Goal: Communication & Community: Answer question/provide support

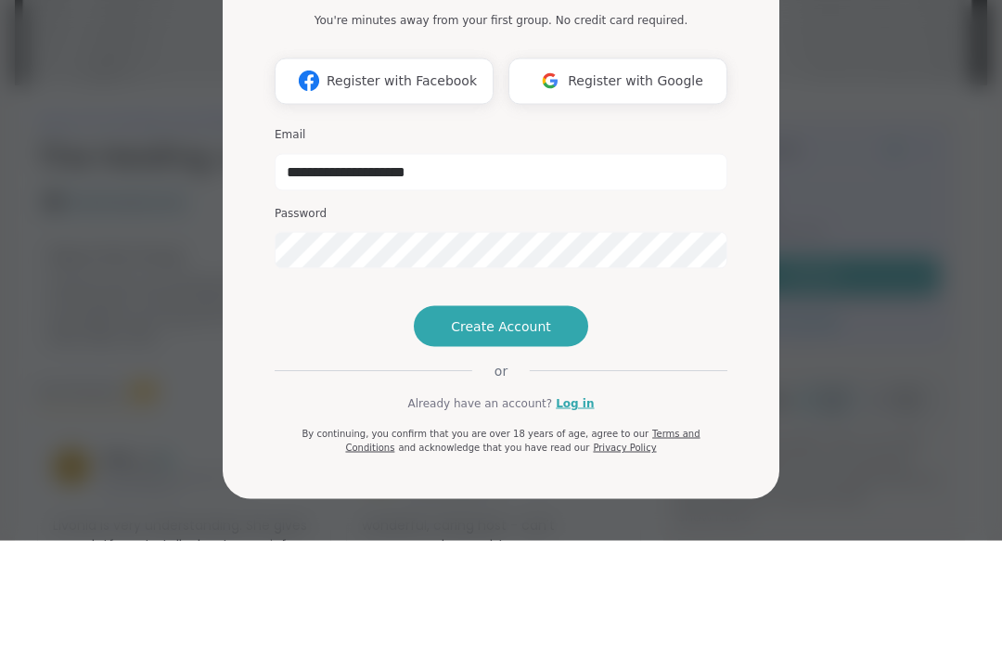
type input "**********"
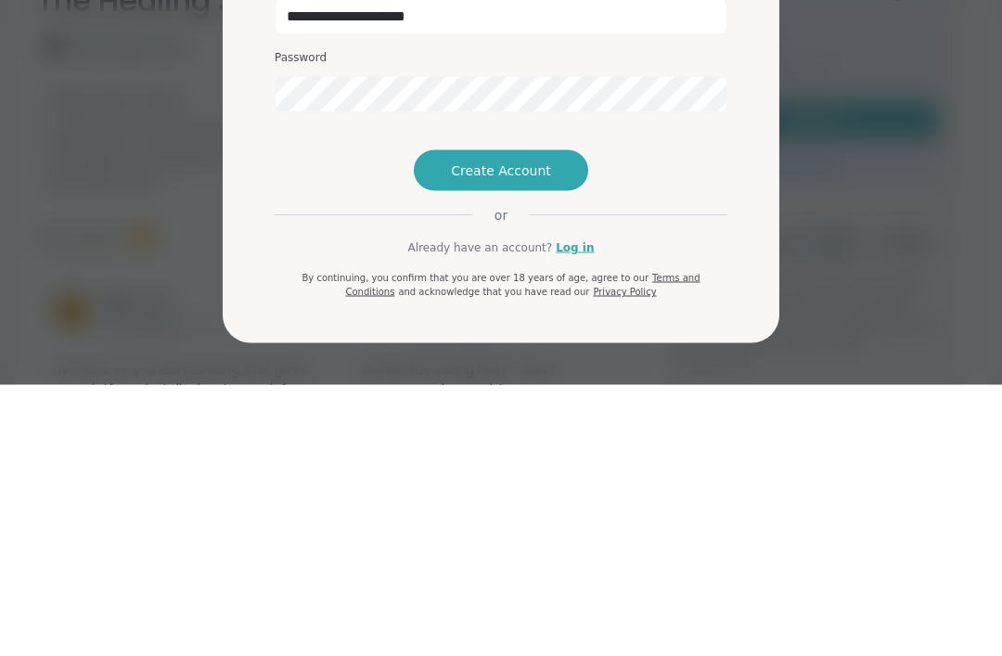
click at [575, 510] on link "Log in" at bounding box center [575, 518] width 38 height 17
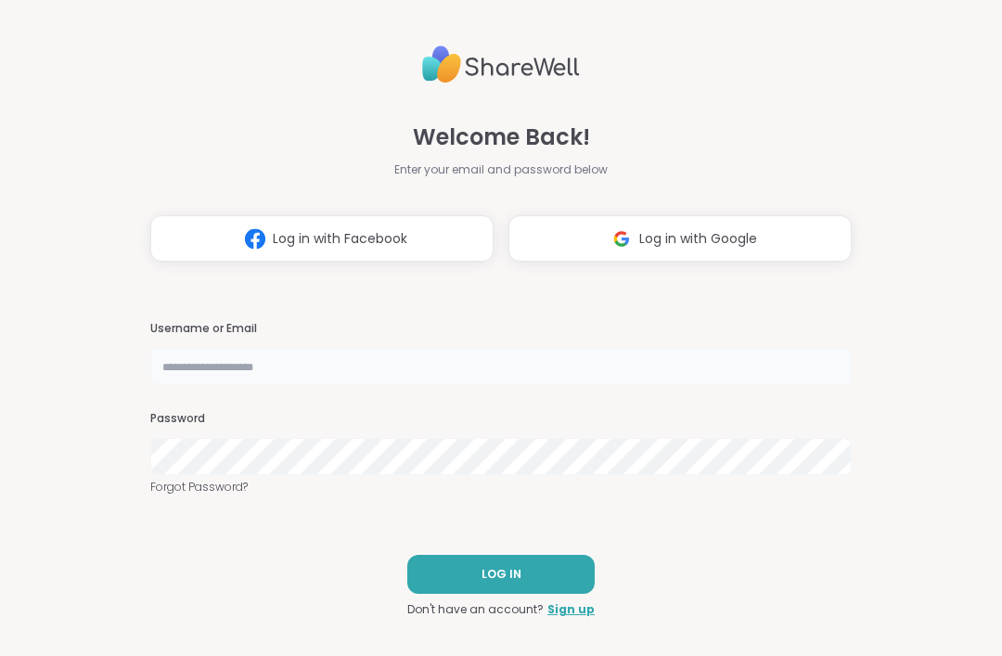
click at [545, 385] on input "text" at bounding box center [500, 366] width 701 height 37
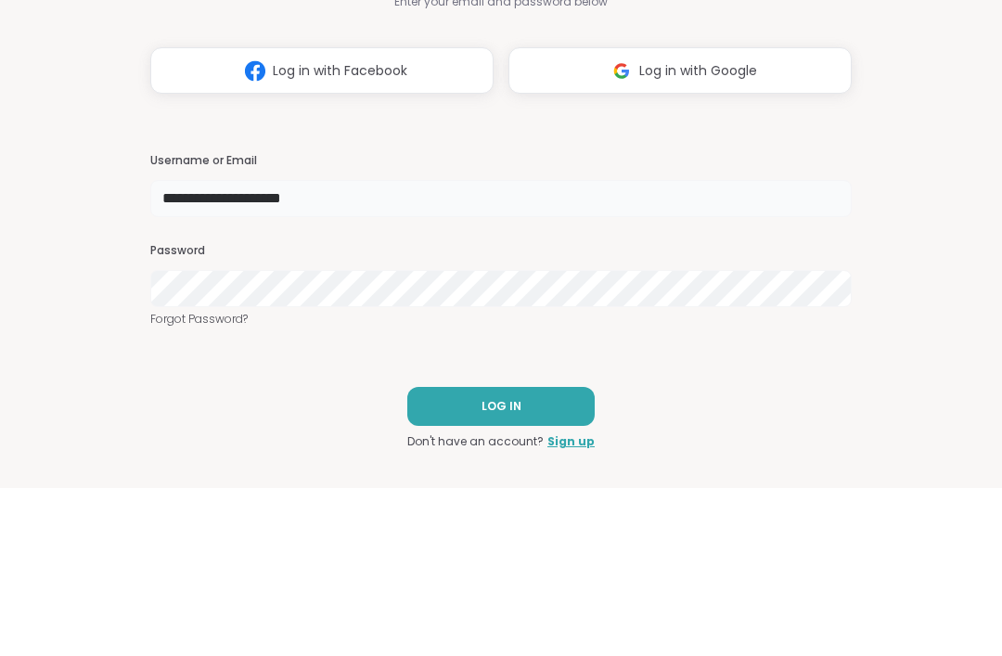
type input "**********"
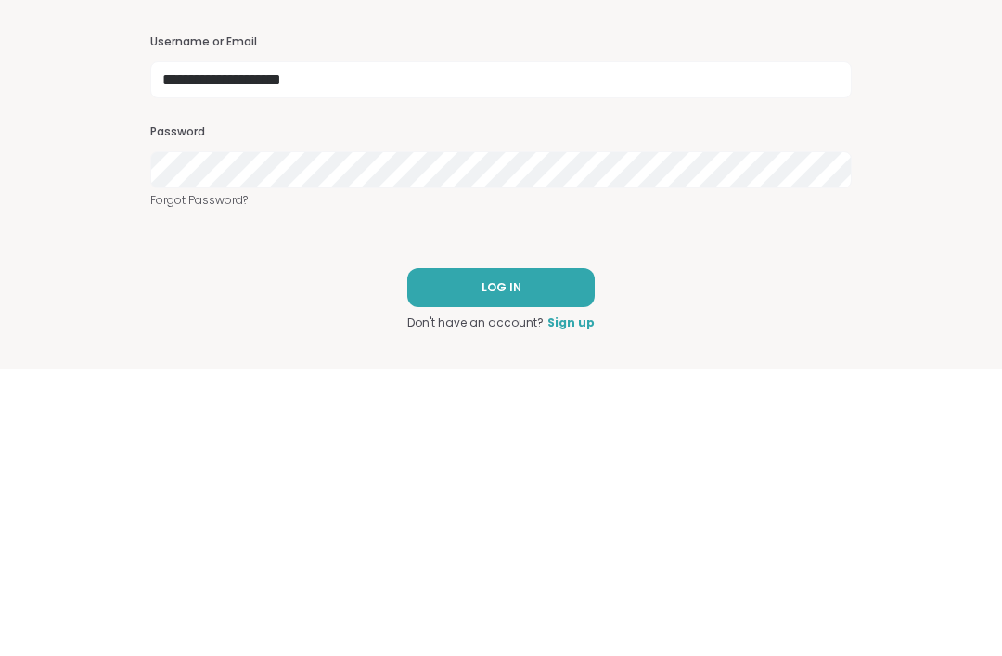
click at [554, 555] on button "LOG IN" at bounding box center [500, 574] width 187 height 39
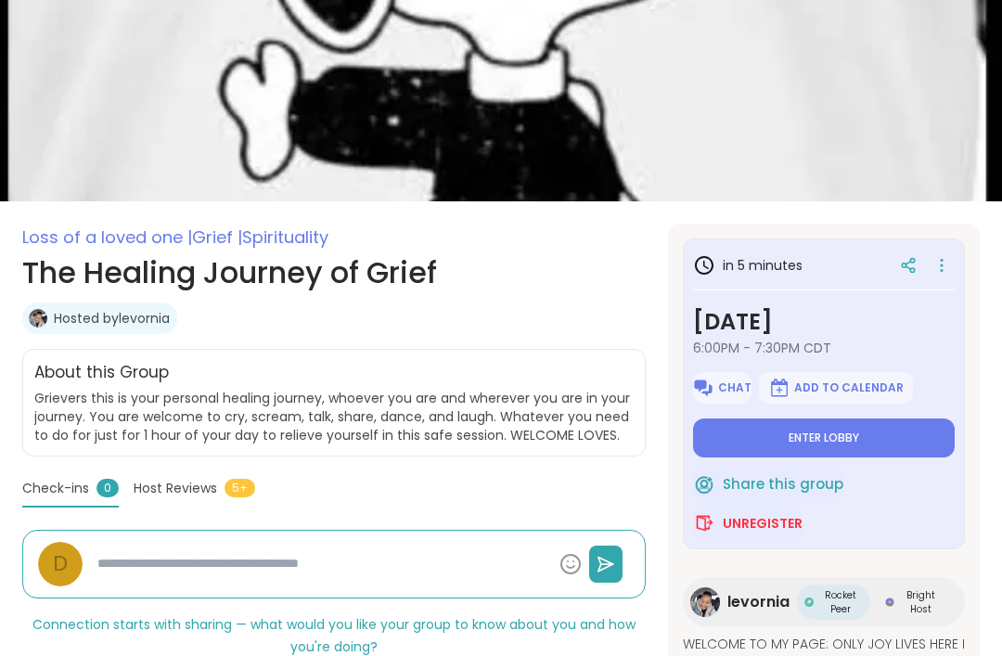
click at [911, 457] on button "Enter lobby" at bounding box center [824, 437] width 262 height 39
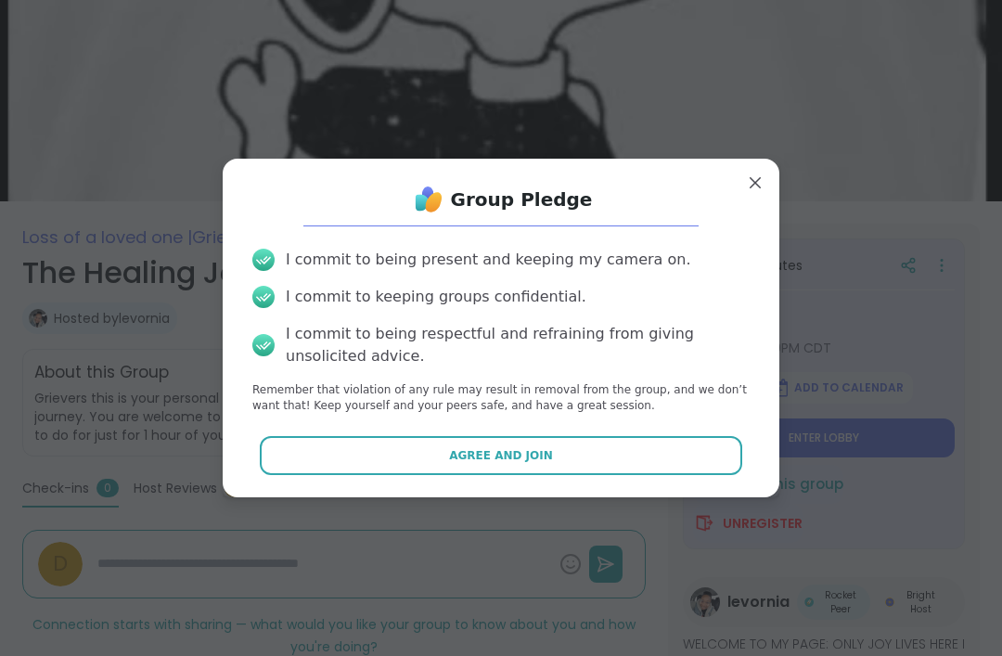
click at [713, 453] on button "Agree and Join" at bounding box center [501, 455] width 483 height 39
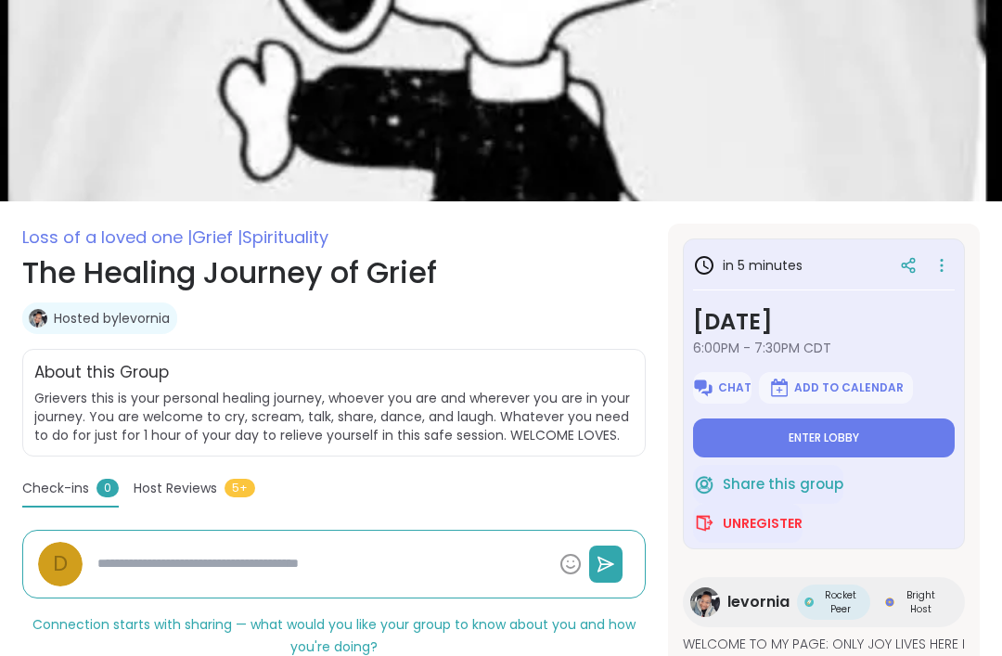
type textarea "*"
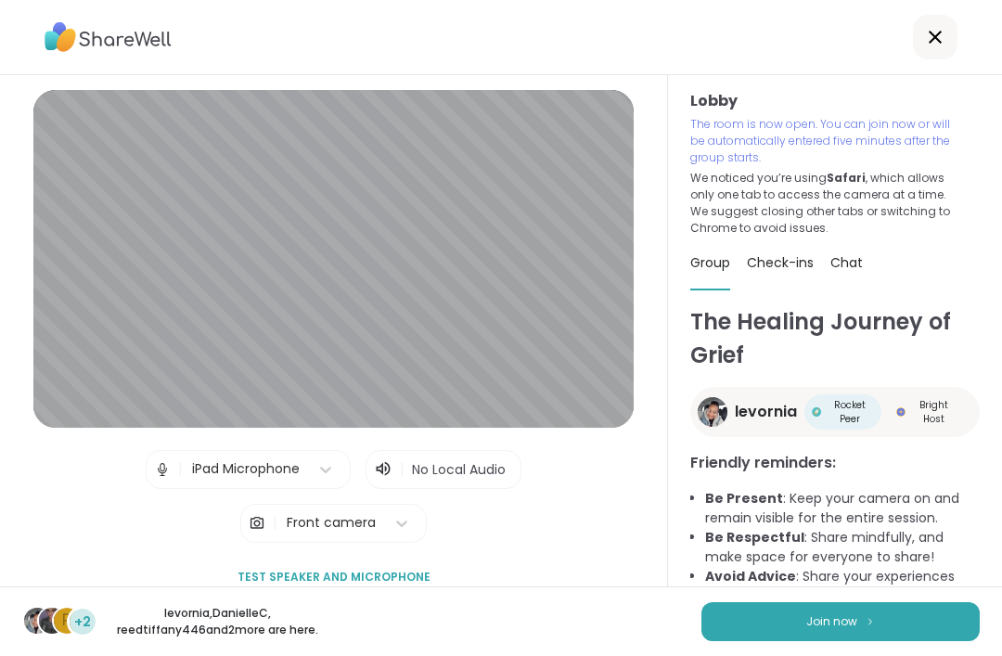
click at [896, 615] on button "Join now" at bounding box center [840, 621] width 278 height 39
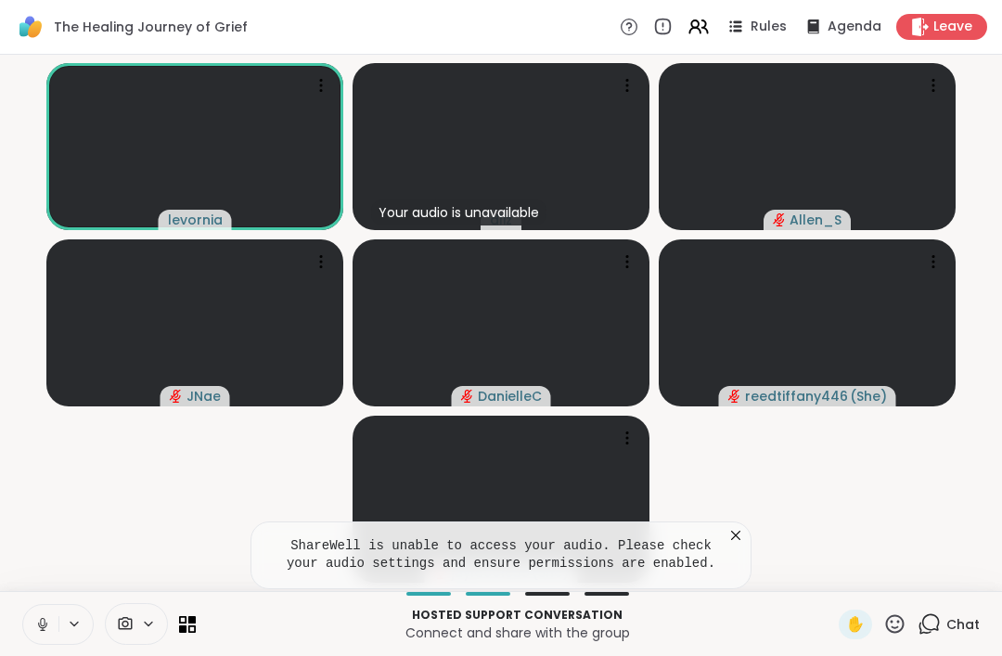
click at [963, 31] on span "Leave" at bounding box center [952, 27] width 39 height 19
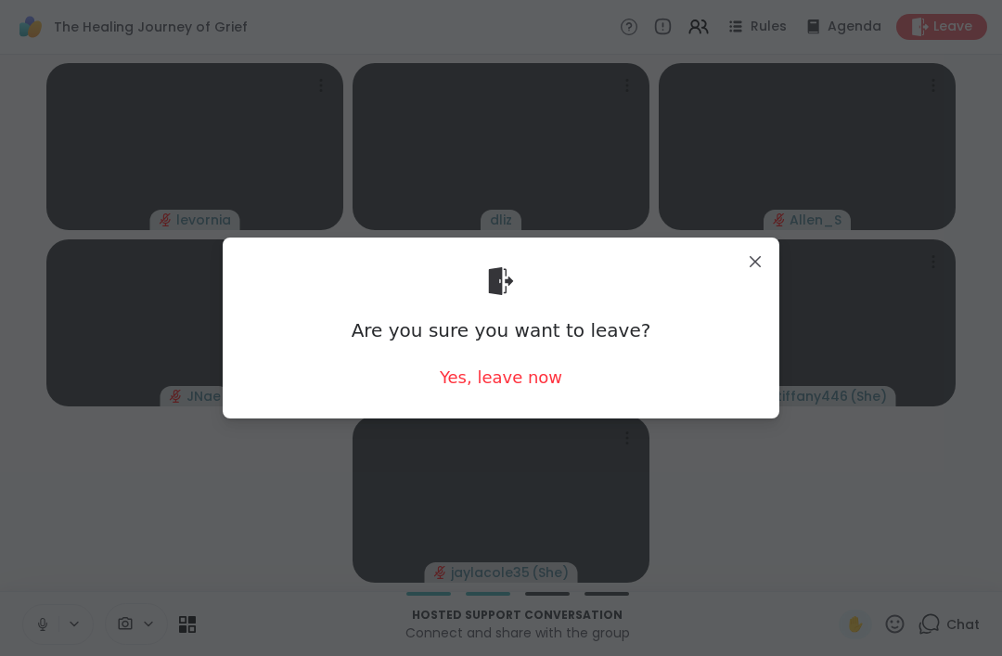
click at [543, 385] on div "Yes, leave now" at bounding box center [501, 377] width 122 height 23
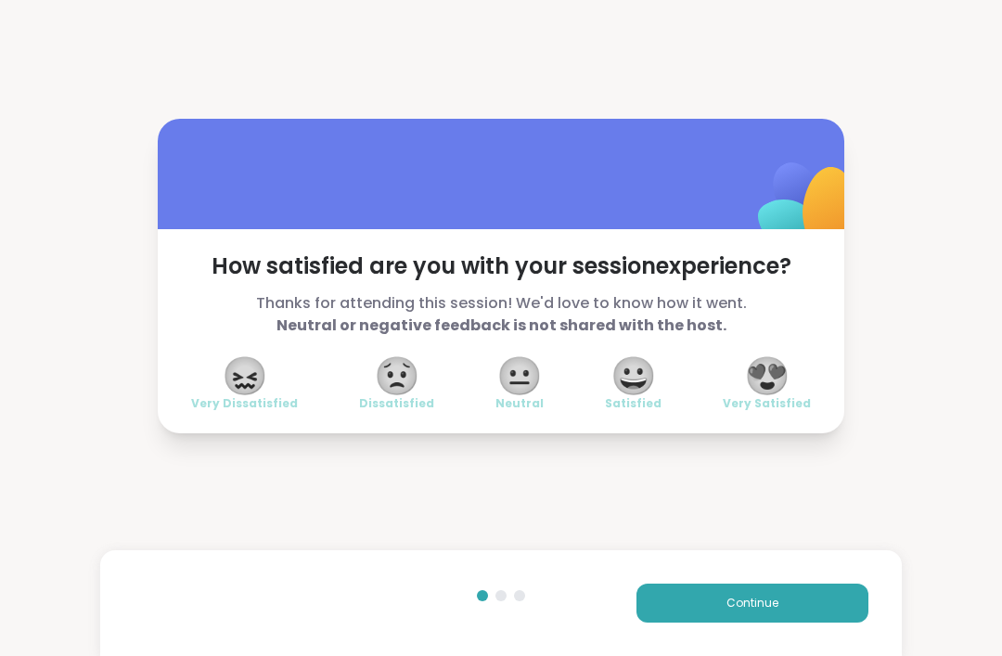
click at [238, 373] on span "😖" at bounding box center [245, 375] width 46 height 33
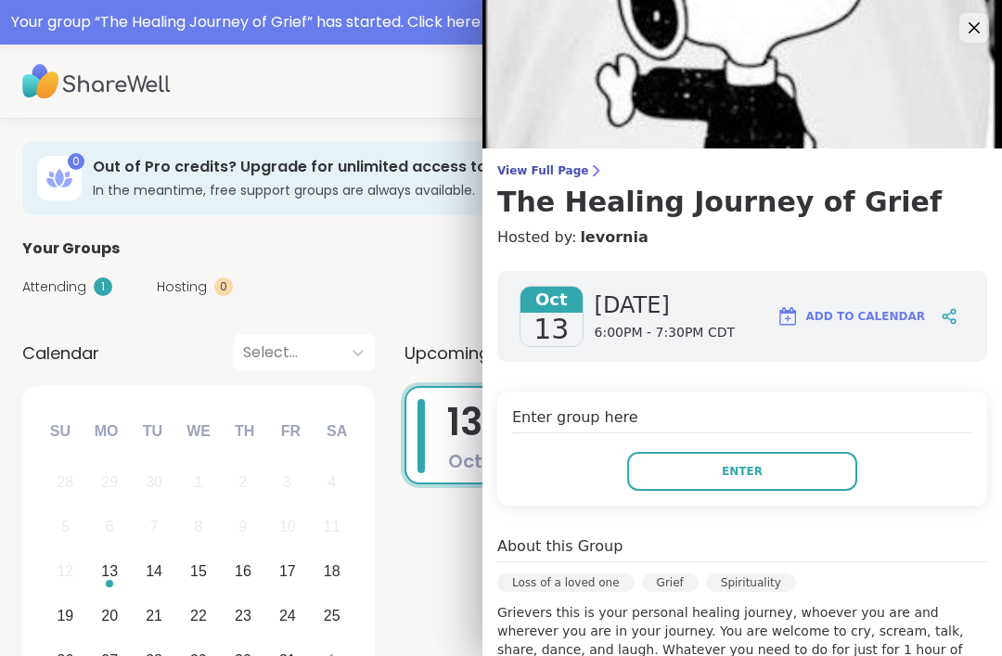
click at [824, 471] on button "Enter" at bounding box center [742, 471] width 230 height 39
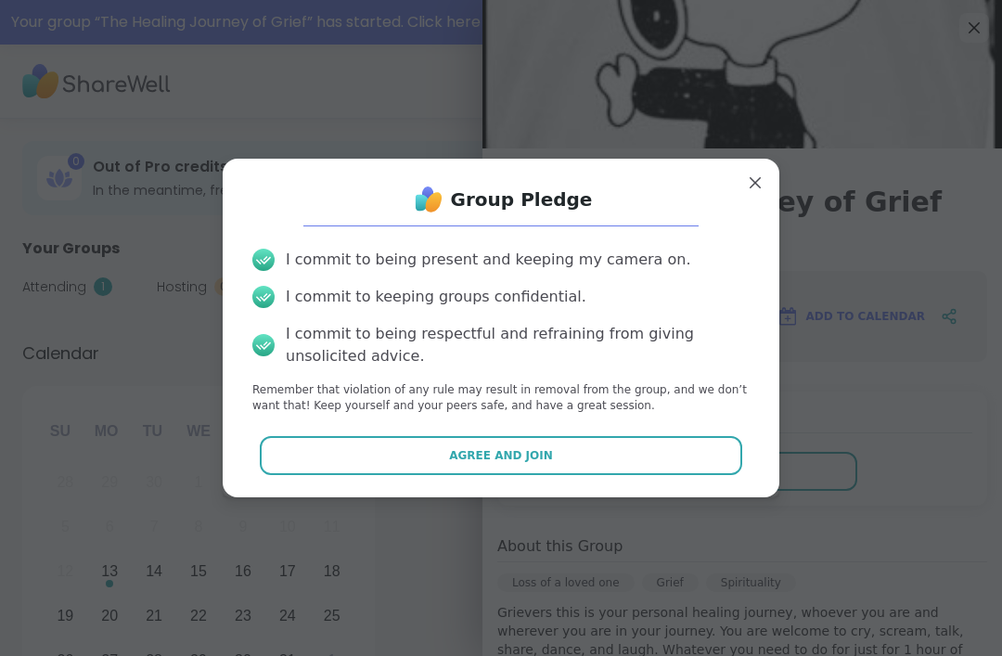
click at [696, 457] on button "Agree and Join" at bounding box center [501, 455] width 483 height 39
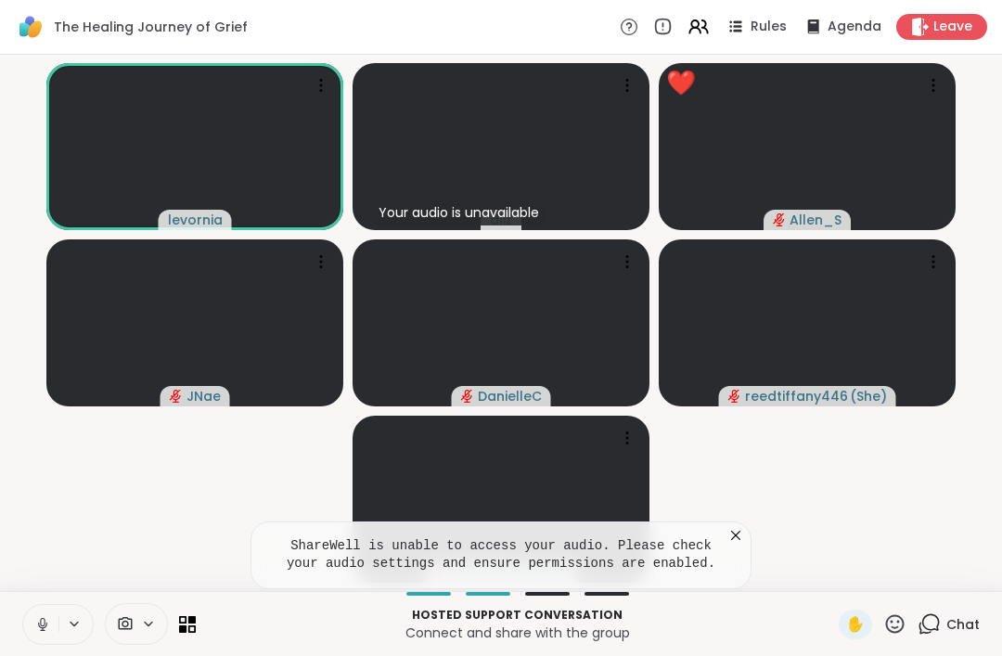
click at [739, 541] on icon at bounding box center [736, 535] width 19 height 19
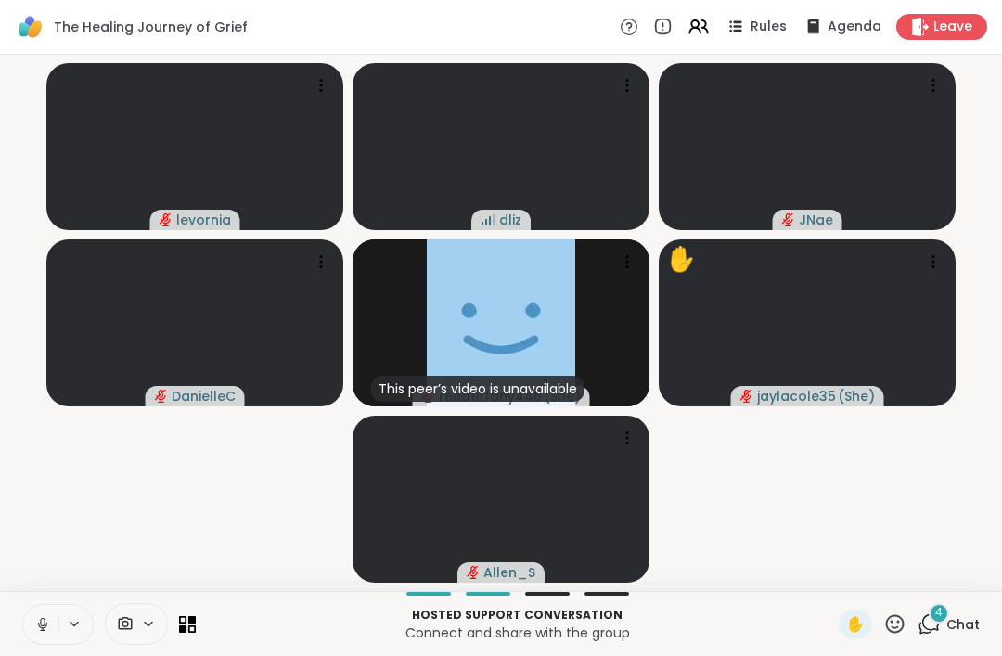
click at [947, 627] on span "Chat" at bounding box center [962, 624] width 33 height 19
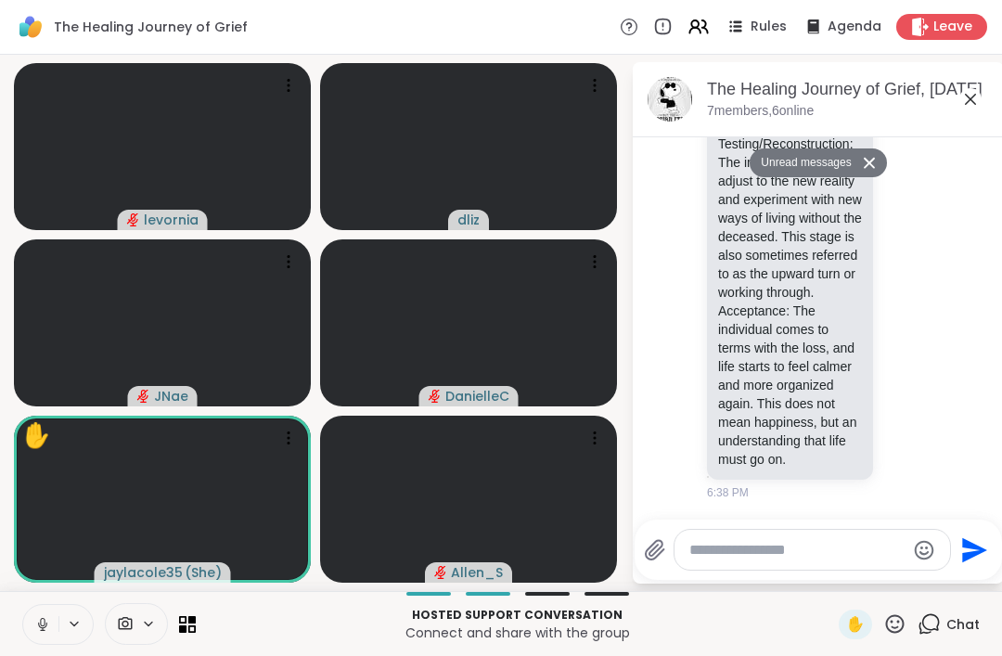
scroll to position [1283, 0]
click at [477, 208] on video at bounding box center [468, 146] width 297 height 167
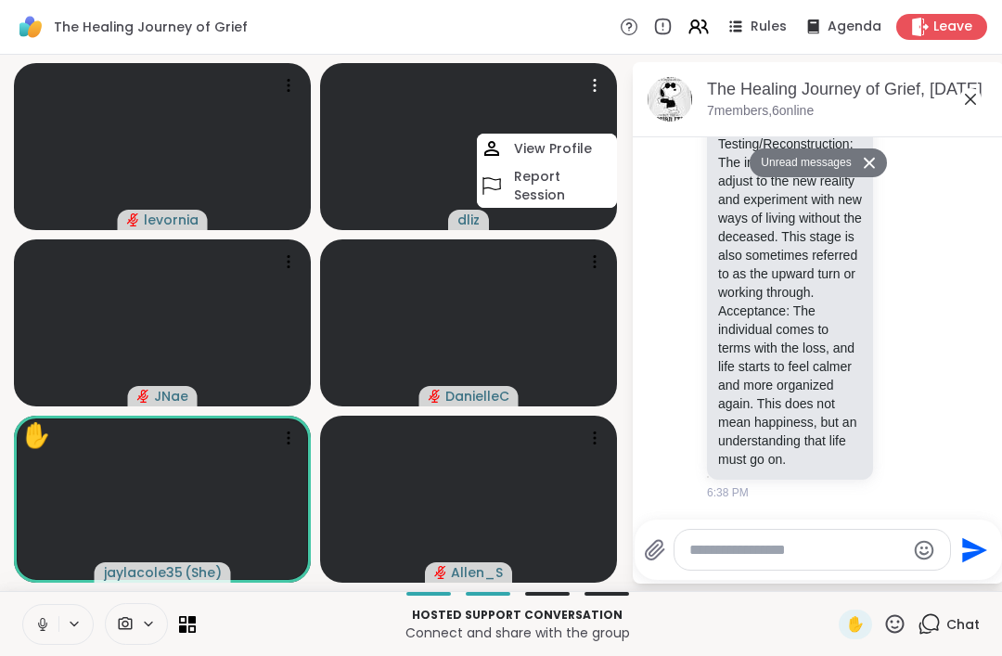
click at [423, 176] on video at bounding box center [468, 146] width 297 height 167
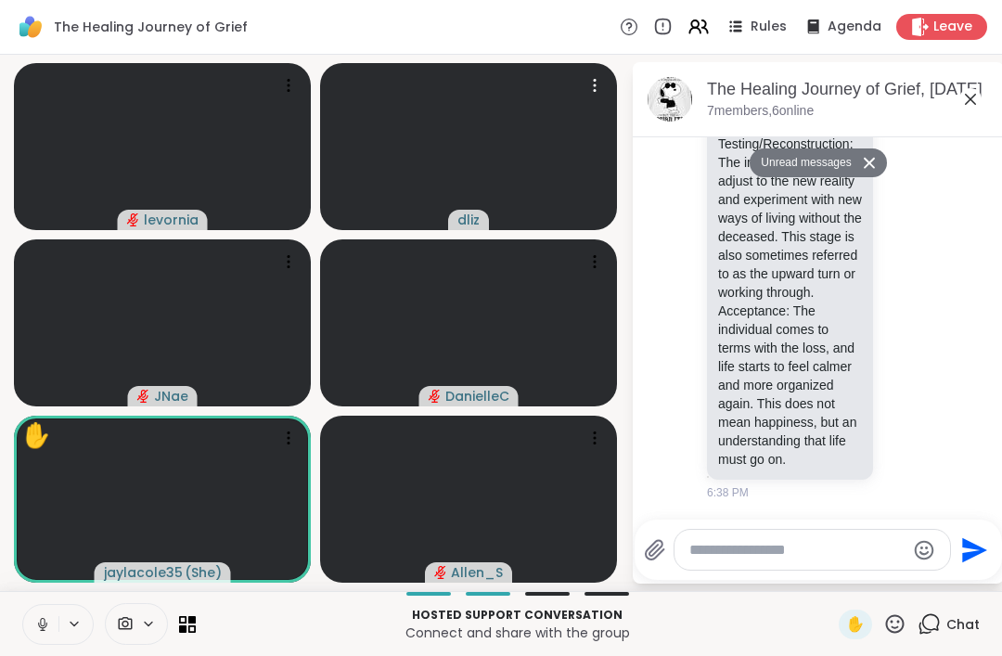
click at [466, 208] on video at bounding box center [468, 146] width 297 height 167
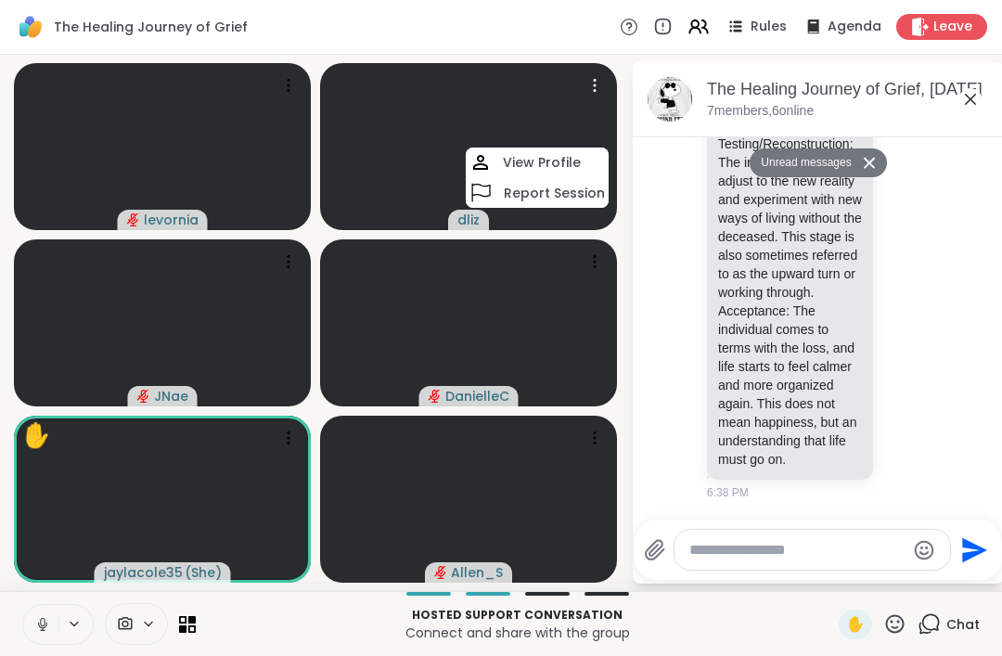
click at [433, 190] on video at bounding box center [468, 146] width 297 height 167
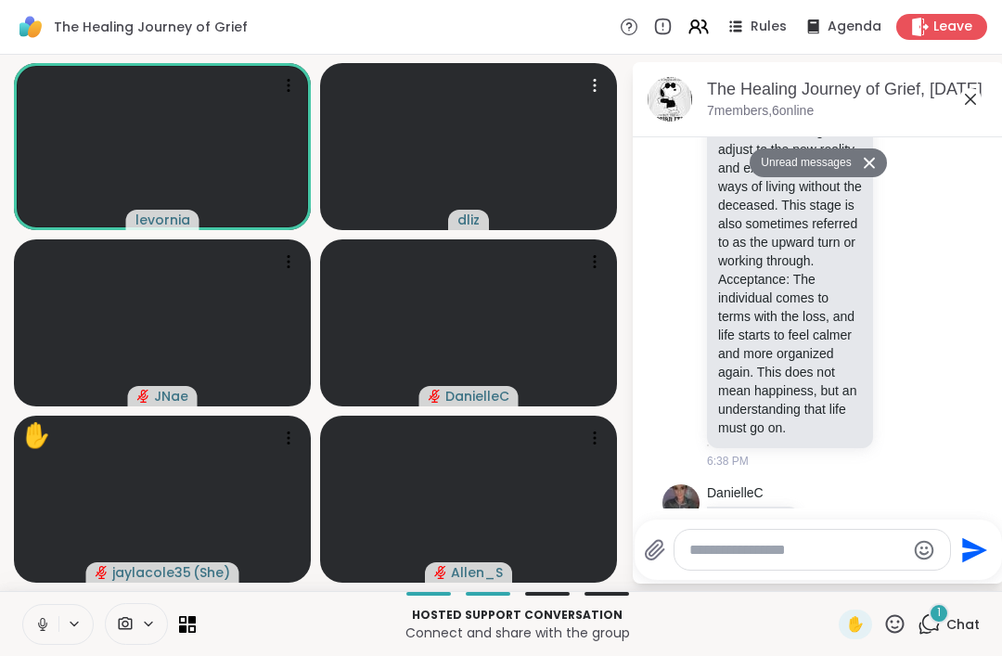
scroll to position [1338, 0]
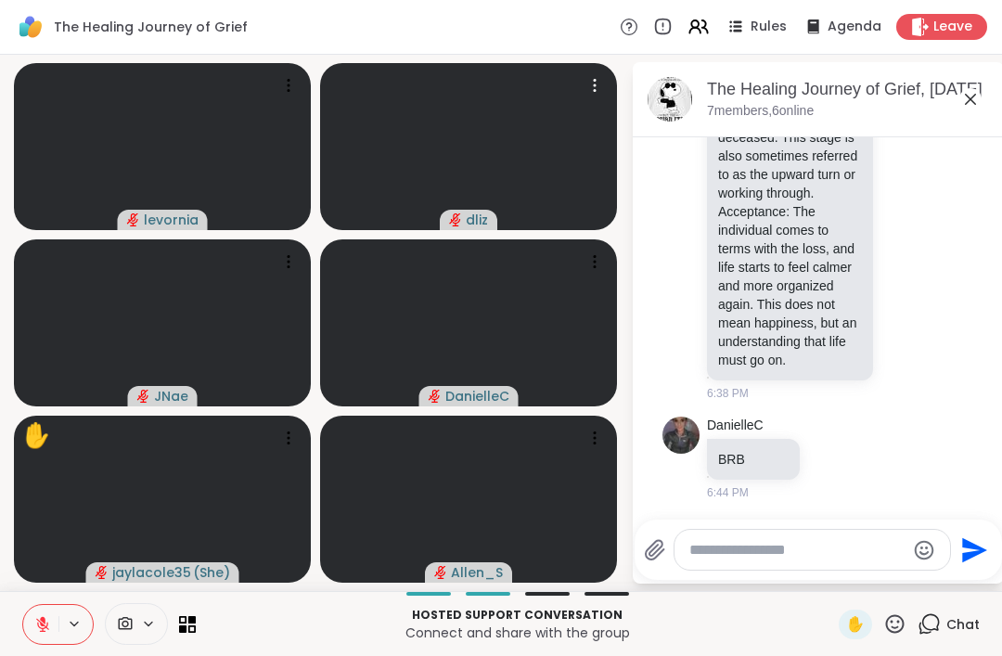
click at [492, 194] on video at bounding box center [468, 146] width 297 height 167
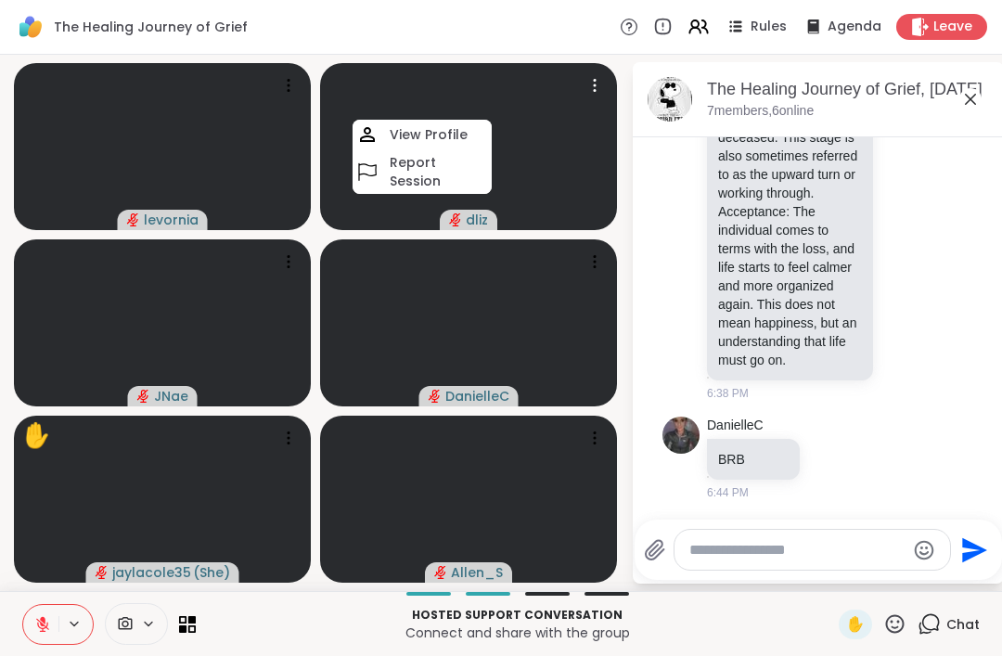
click at [456, 209] on video at bounding box center [468, 146] width 297 height 167
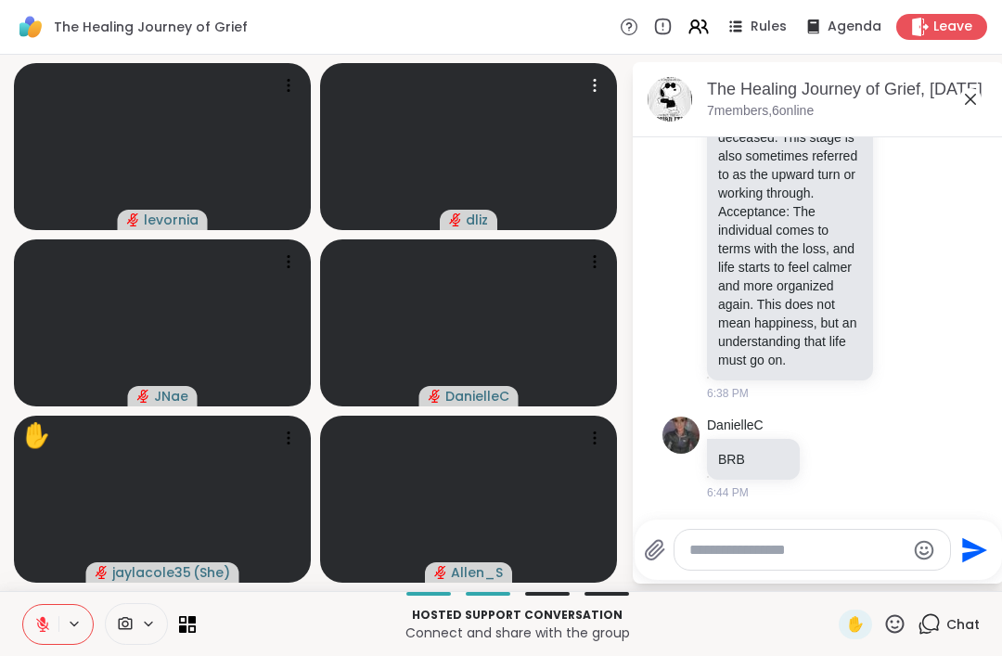
click at [544, 175] on video at bounding box center [468, 146] width 297 height 167
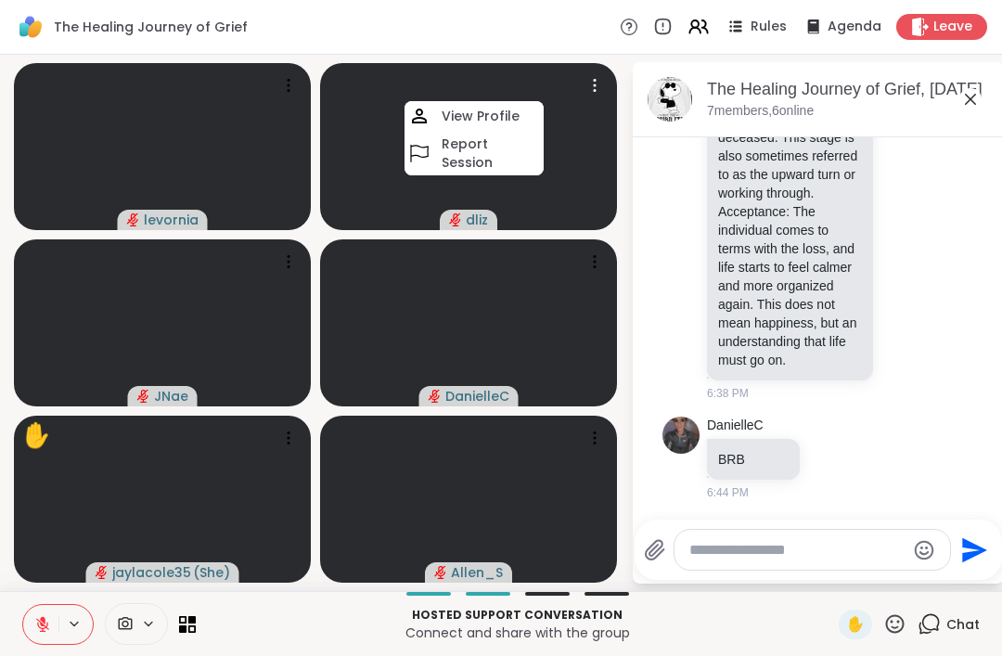
click at [524, 117] on div "View Profile" at bounding box center [474, 116] width 139 height 30
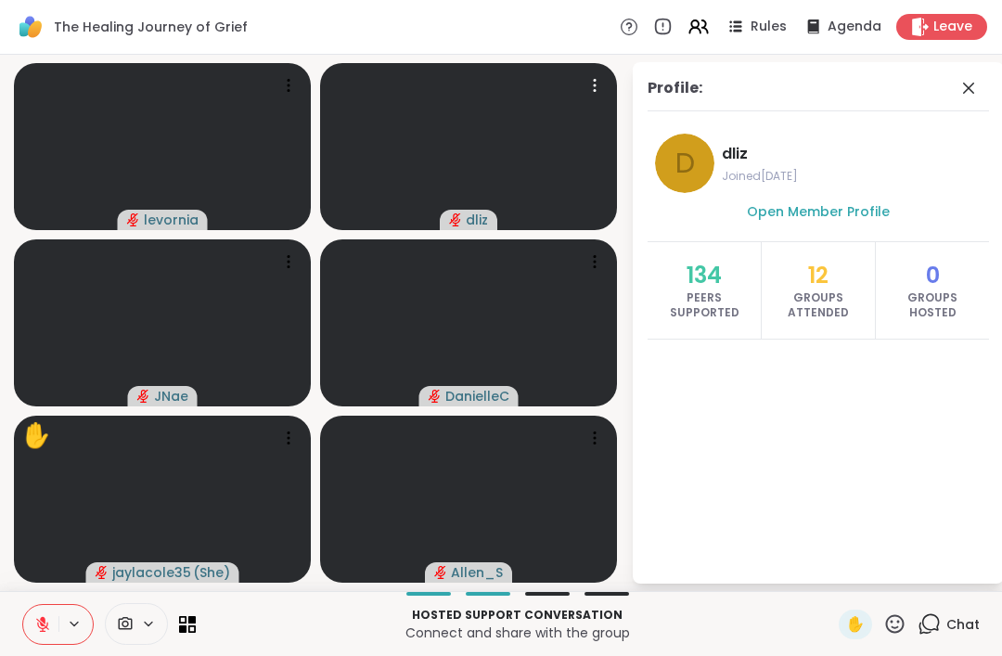
click at [45, 634] on button at bounding box center [40, 624] width 35 height 39
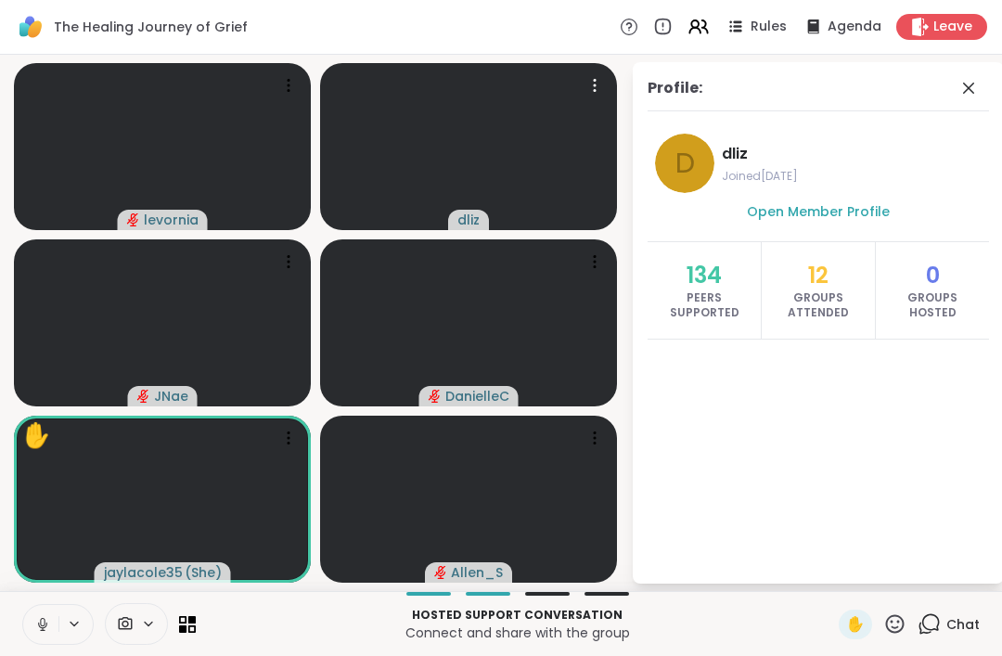
click at [523, 174] on video at bounding box center [468, 146] width 297 height 167
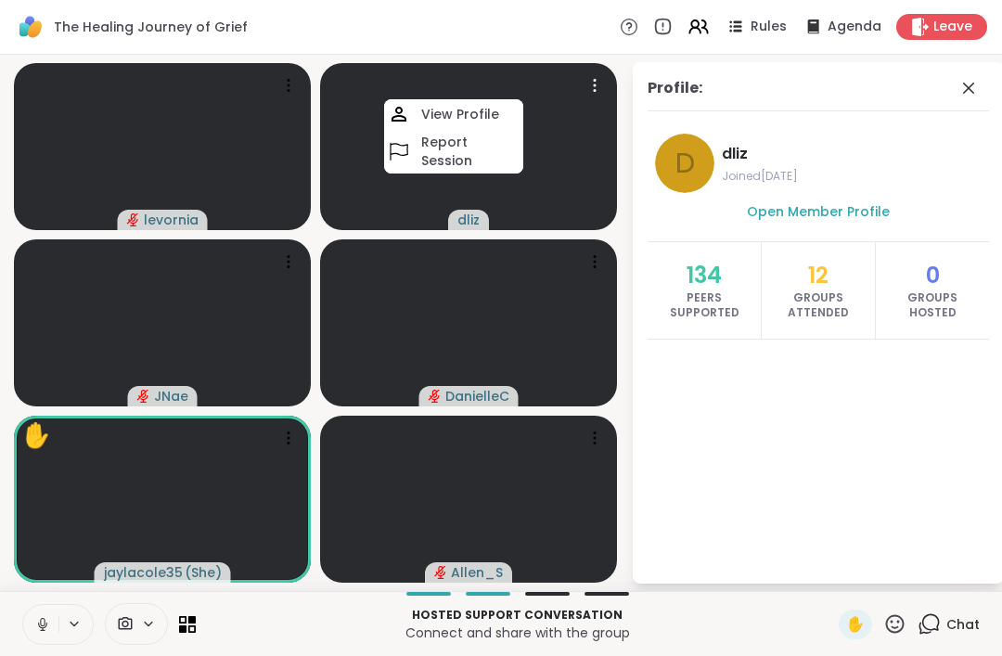
click at [498, 129] on div "View Profile" at bounding box center [453, 114] width 139 height 30
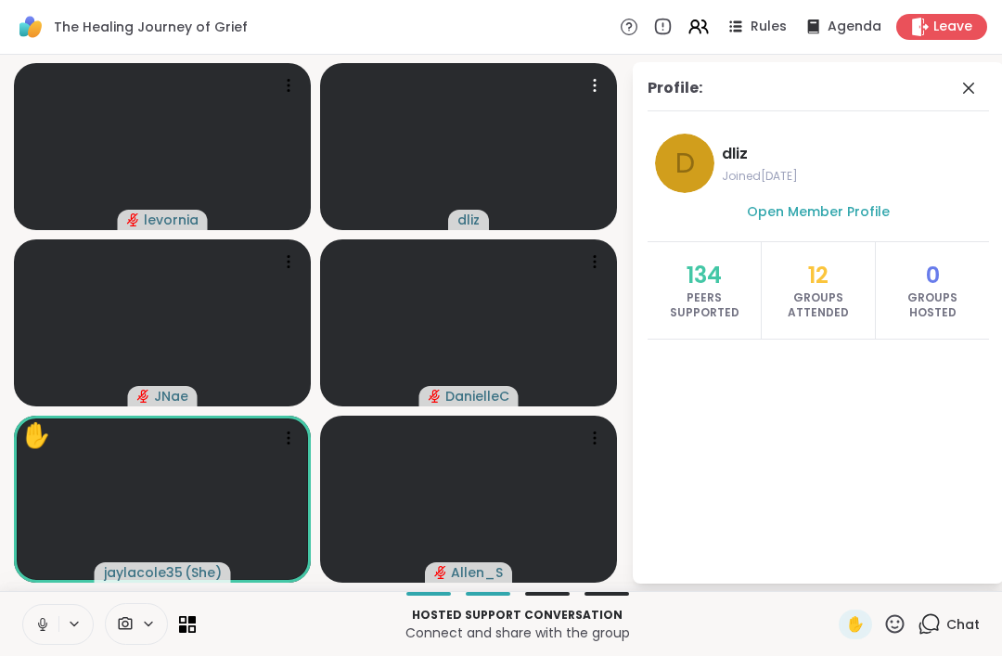
click at [56, 632] on button at bounding box center [40, 624] width 35 height 39
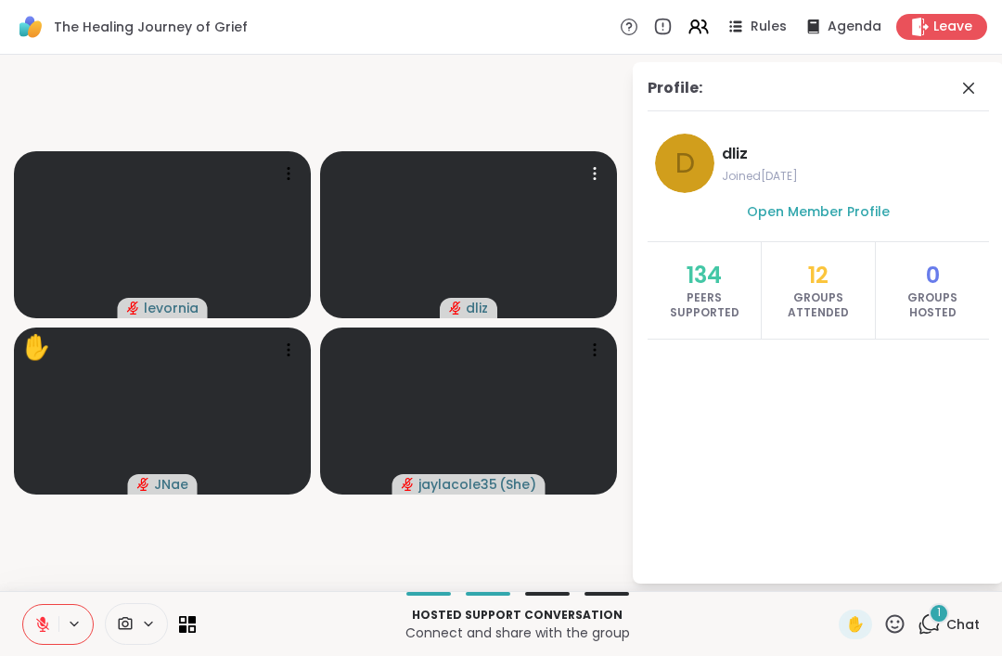
click at [58, 628] on button at bounding box center [40, 624] width 35 height 39
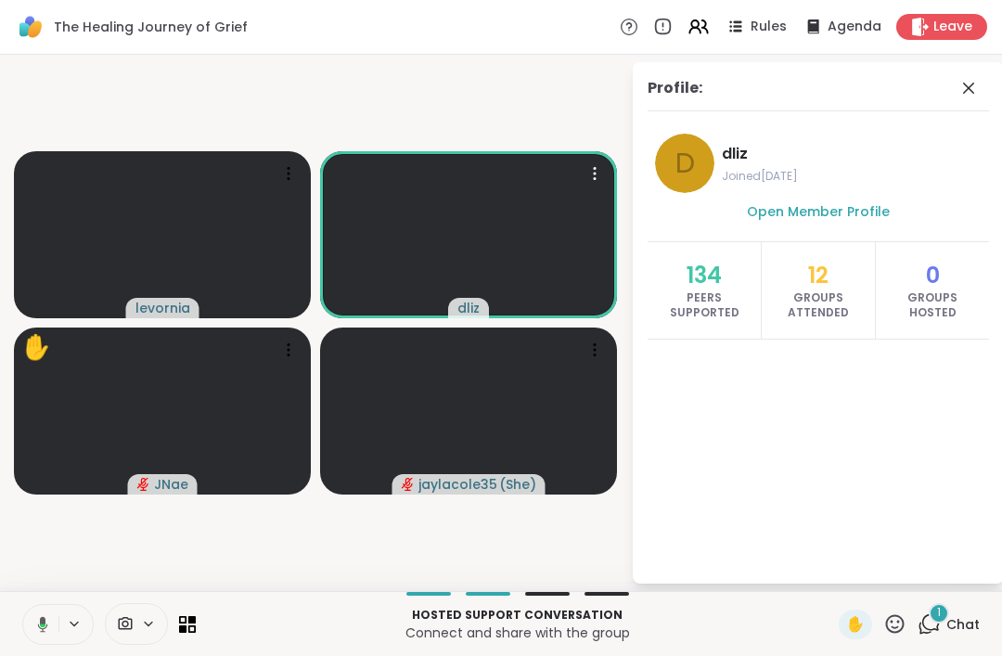
click at [37, 638] on button at bounding box center [39, 624] width 38 height 39
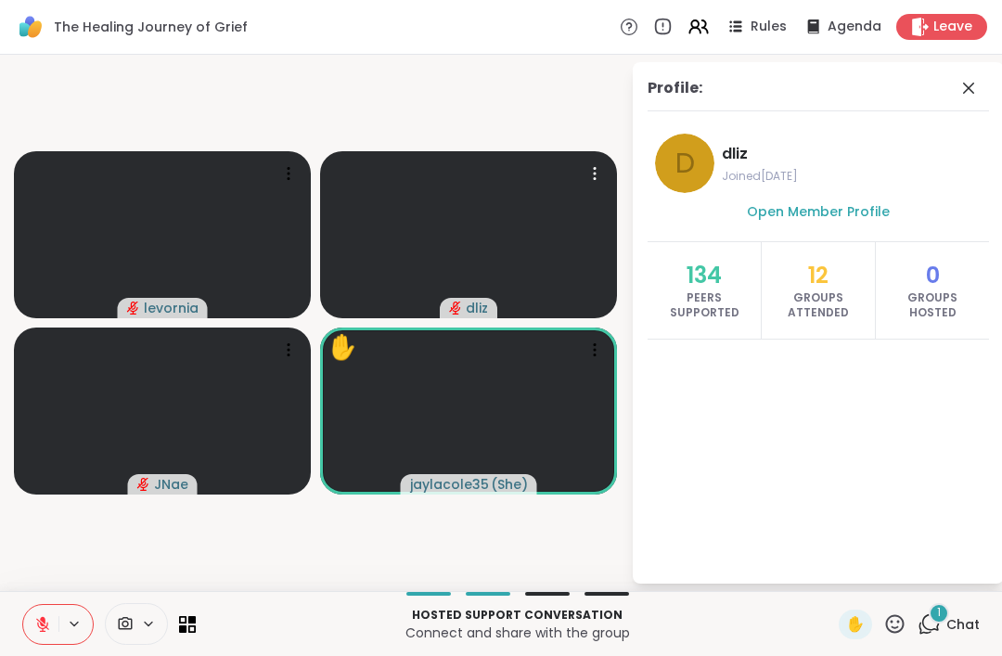
click at [956, 23] on span "Leave" at bounding box center [952, 27] width 39 height 19
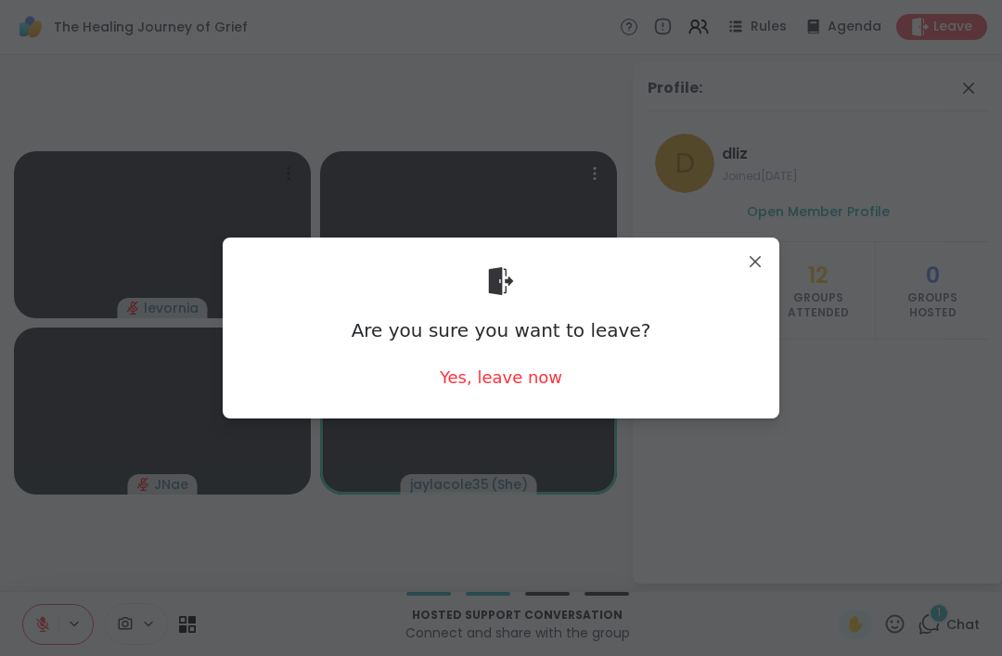
click at [544, 384] on div "Yes, leave now" at bounding box center [501, 377] width 122 height 23
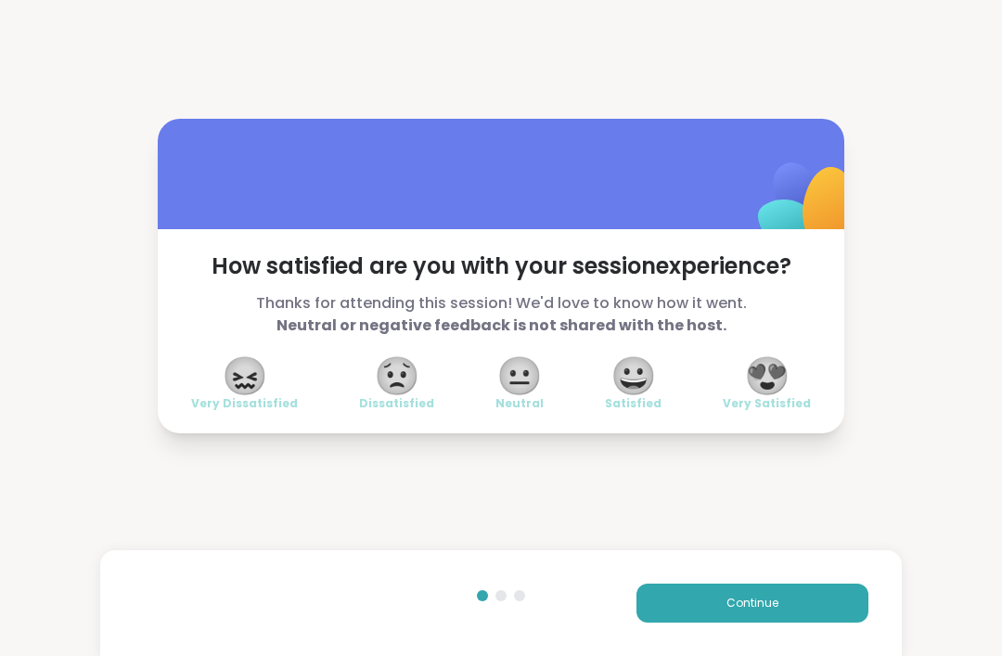
click at [776, 382] on span "😍" at bounding box center [767, 375] width 46 height 33
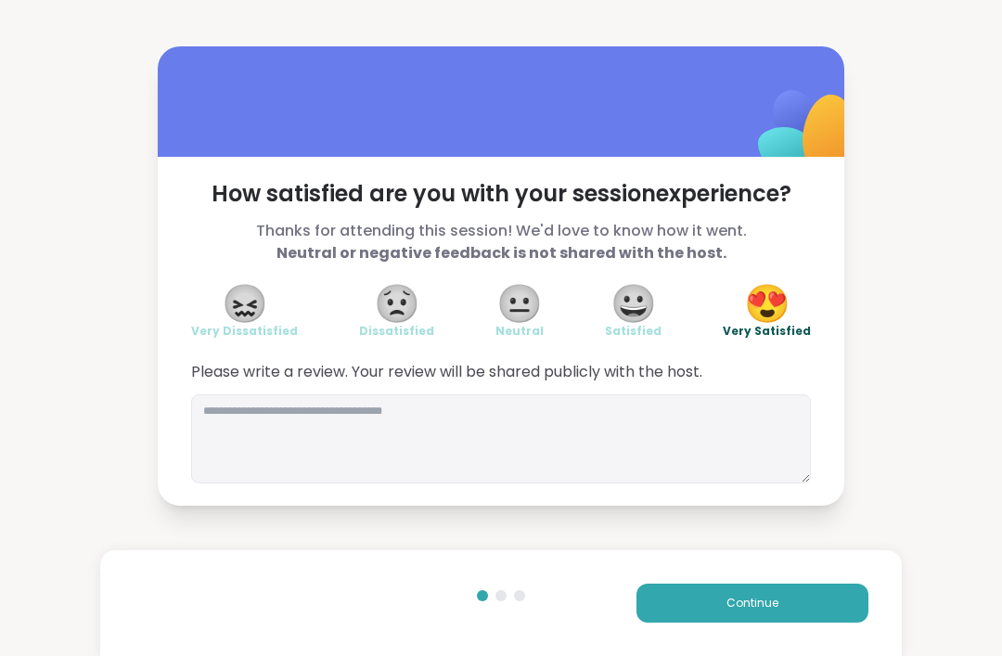
click at [794, 600] on button "Continue" at bounding box center [753, 603] width 232 height 39
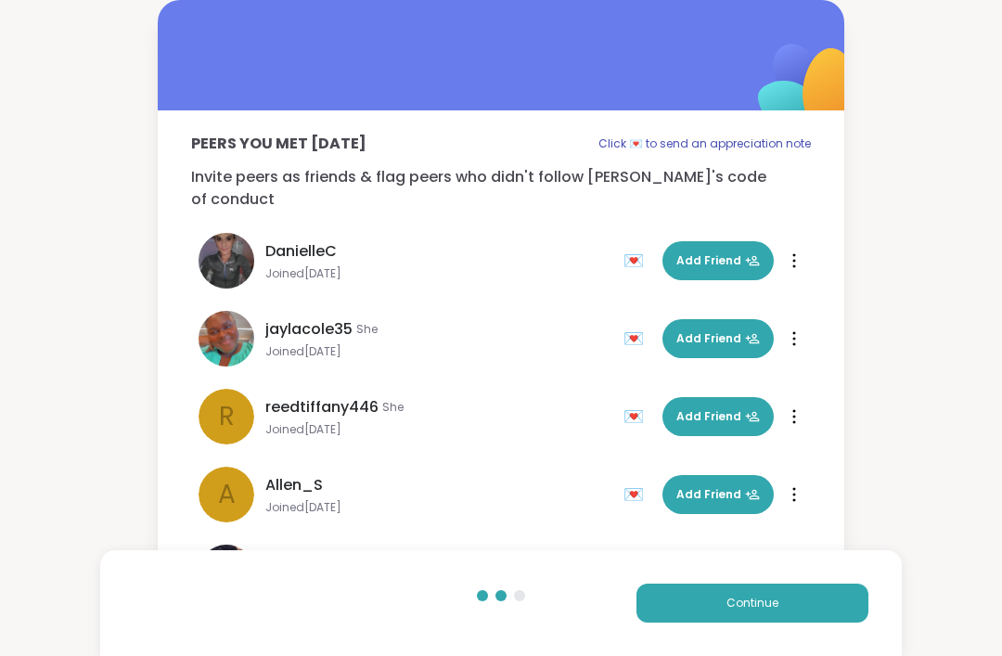
click at [800, 324] on div at bounding box center [794, 339] width 19 height 30
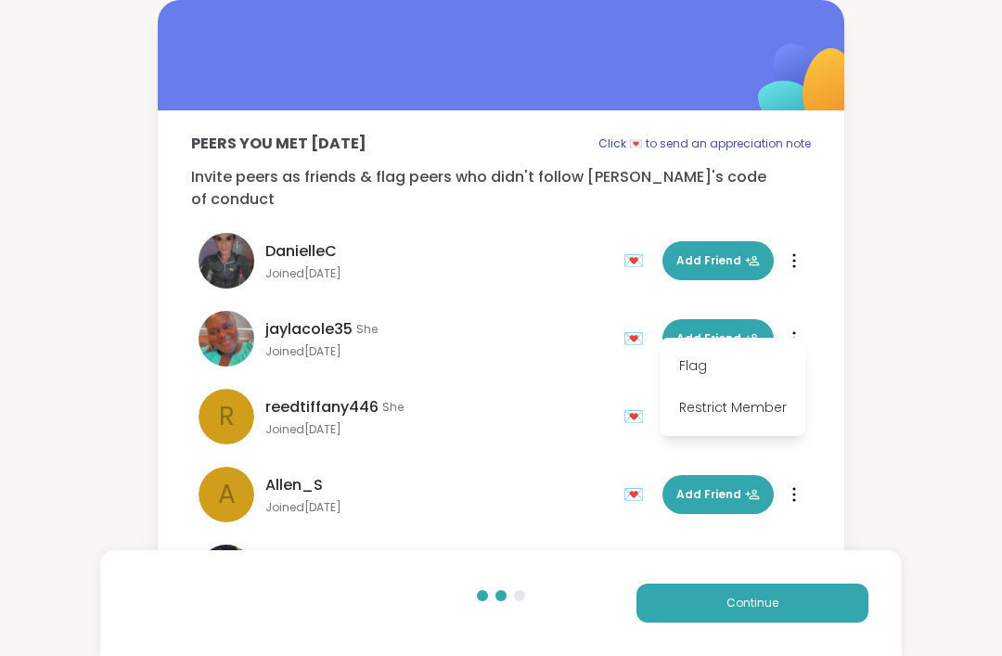
click at [557, 418] on div "r reedtiffany446 She Joined Sep 2025 💌 Add Friend" at bounding box center [406, 417] width 414 height 56
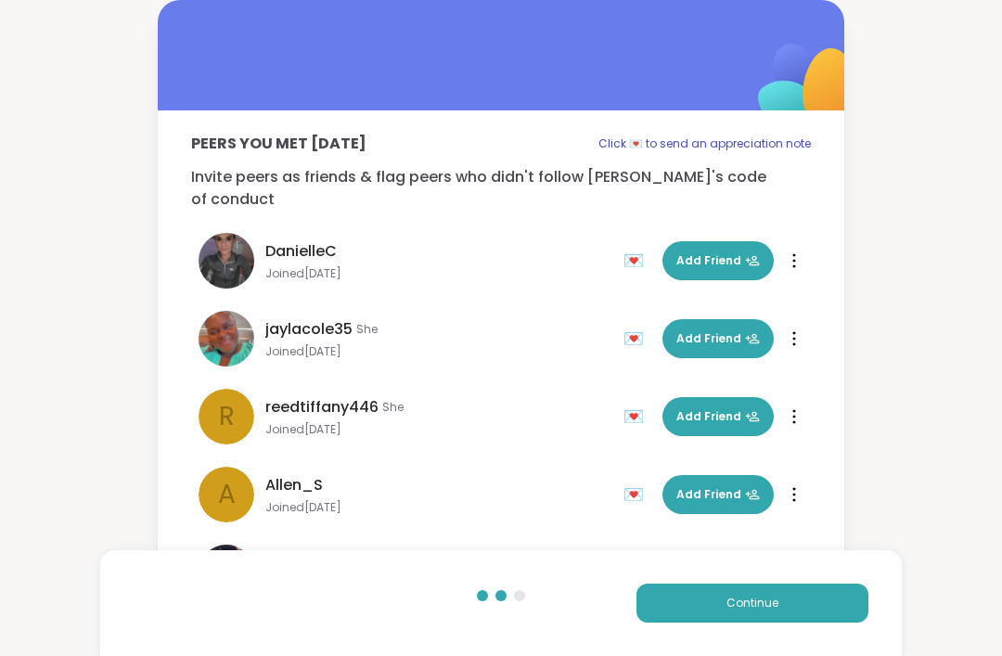
click at [636, 324] on div "💌" at bounding box center [638, 339] width 28 height 30
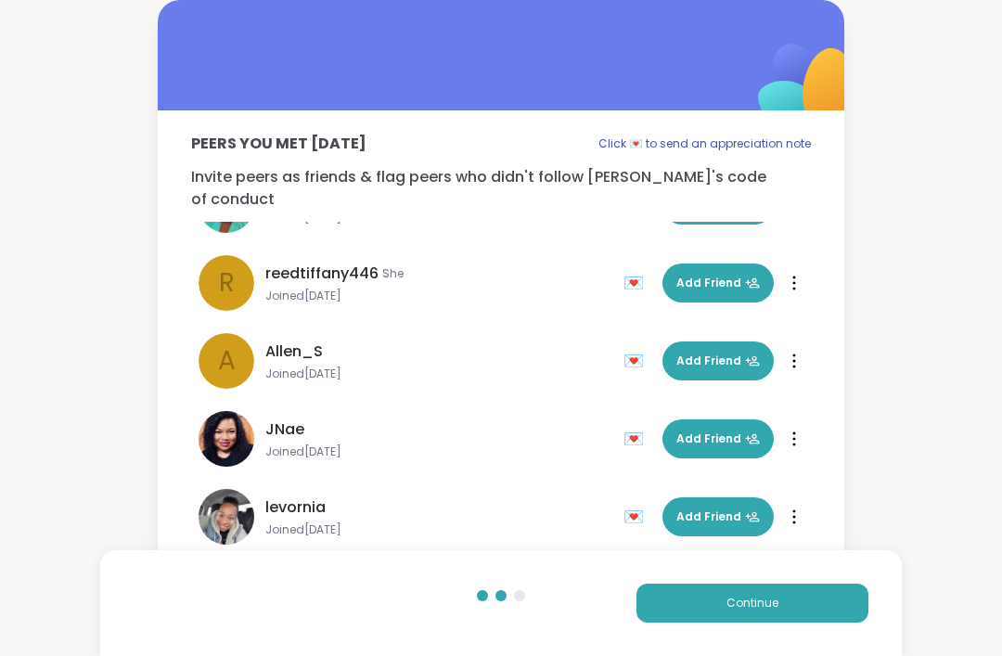
scroll to position [134, 0]
click at [638, 424] on div "💌" at bounding box center [638, 439] width 28 height 30
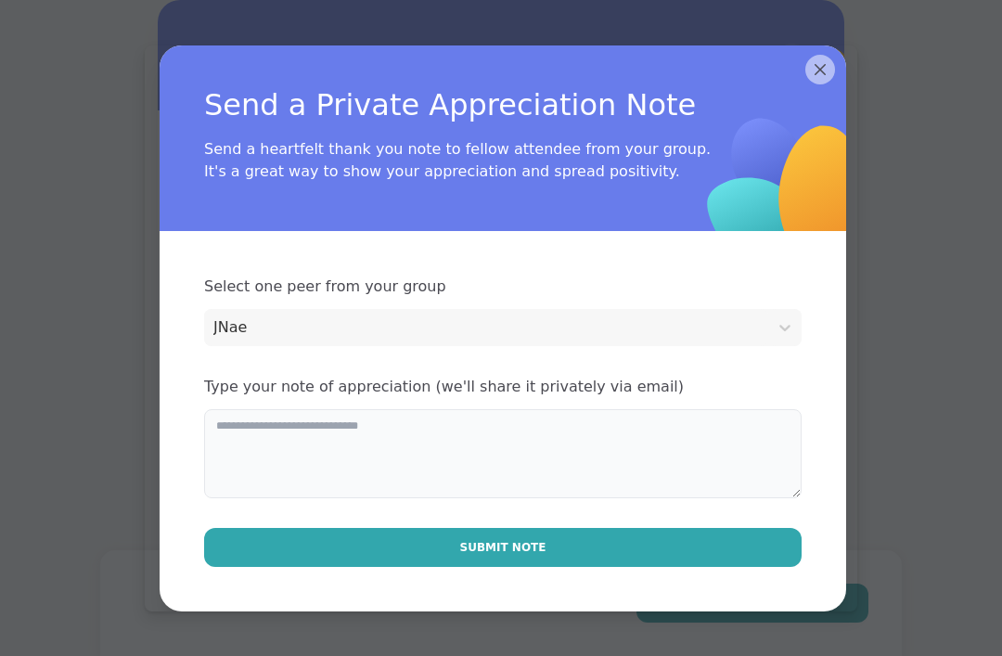
click at [677, 437] on textarea at bounding box center [503, 453] width 598 height 89
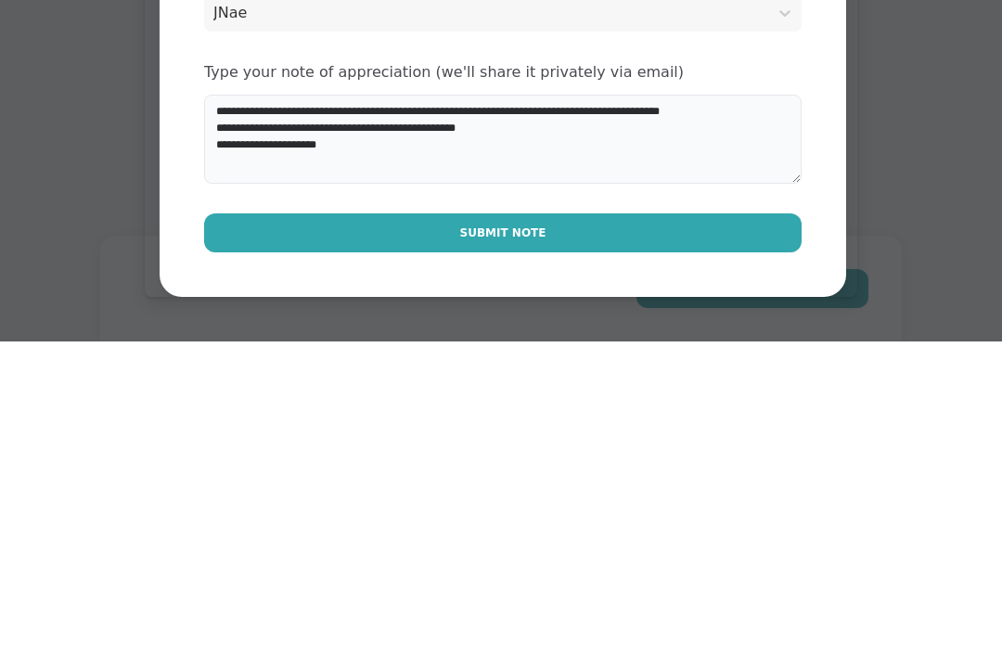
type textarea "**********"
click at [654, 528] on button "Submit Note" at bounding box center [503, 547] width 598 height 39
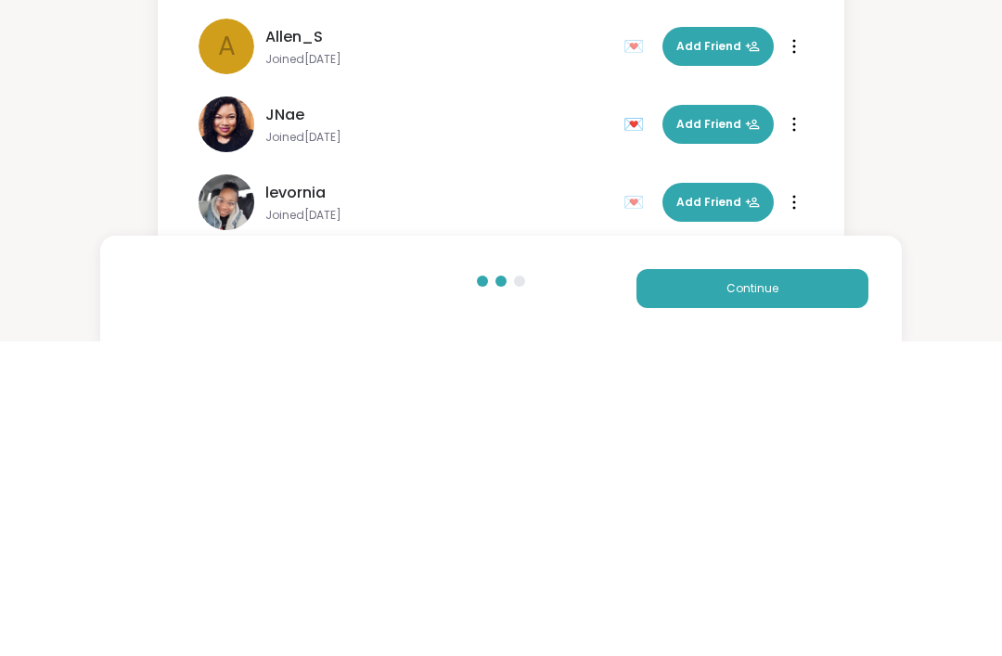
scroll to position [19, 0]
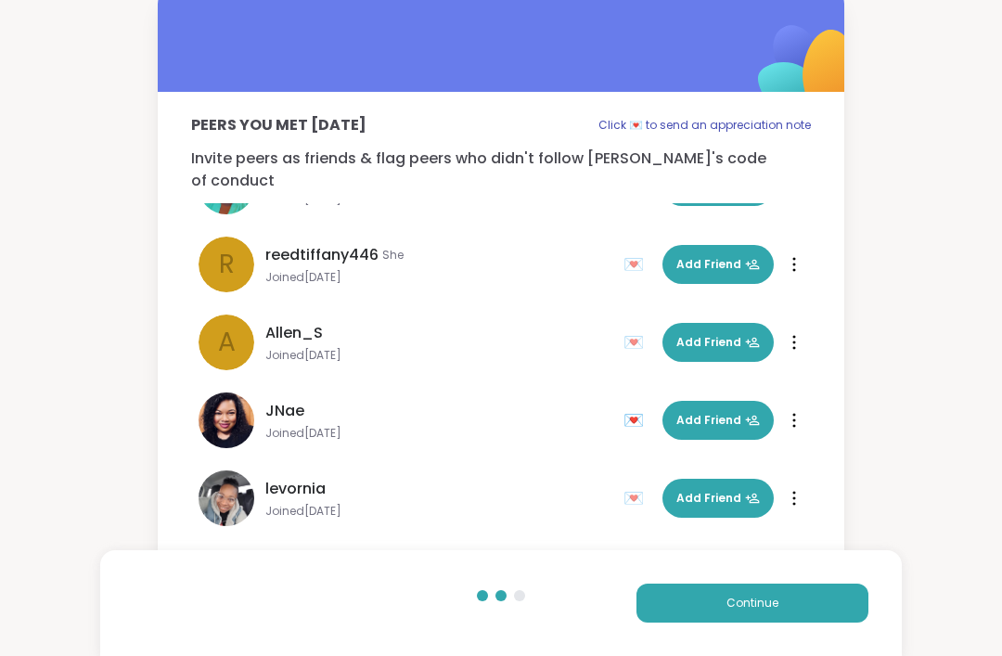
click at [801, 605] on button "Continue" at bounding box center [753, 603] width 232 height 39
